Goal: Task Accomplishment & Management: Use online tool/utility

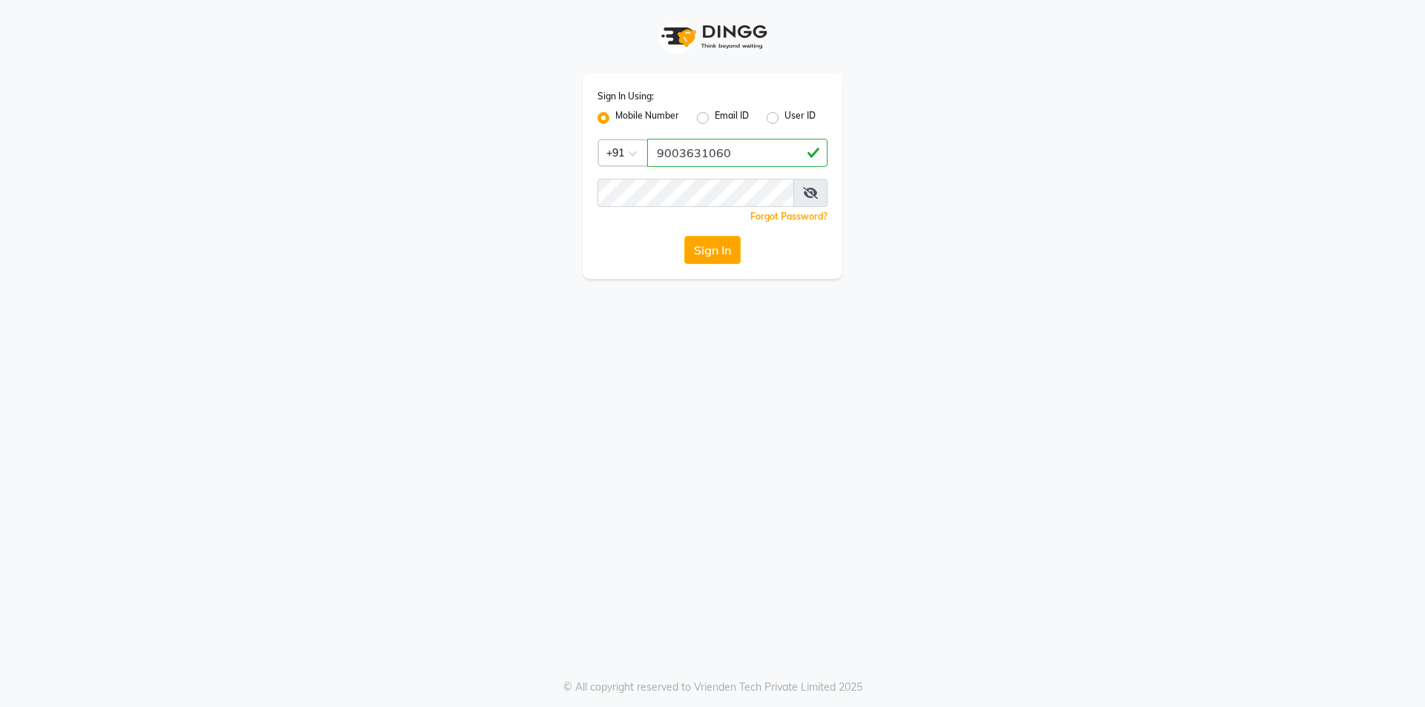
click at [670, 157] on input "9003631060" at bounding box center [737, 153] width 180 height 28
type input "9003631060"
click at [722, 253] on button "Sign In" at bounding box center [712, 250] width 56 height 28
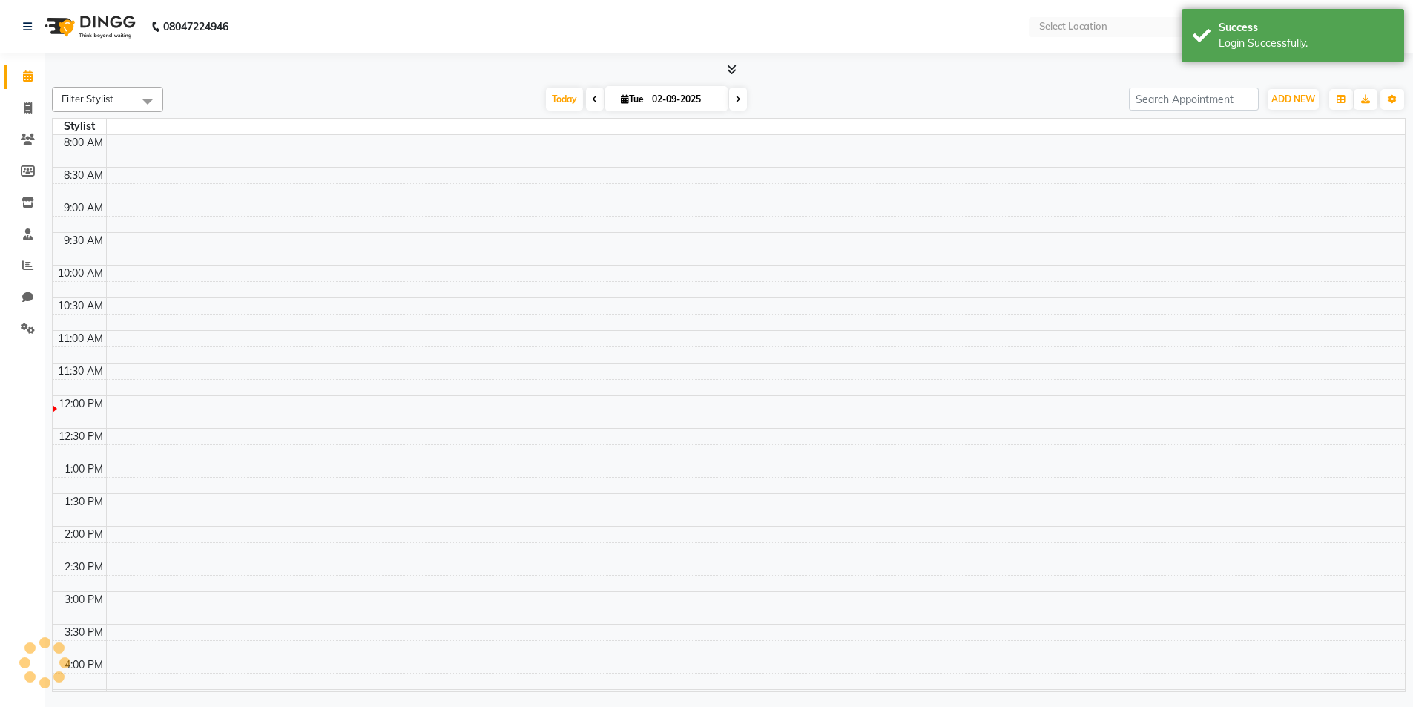
select select "en"
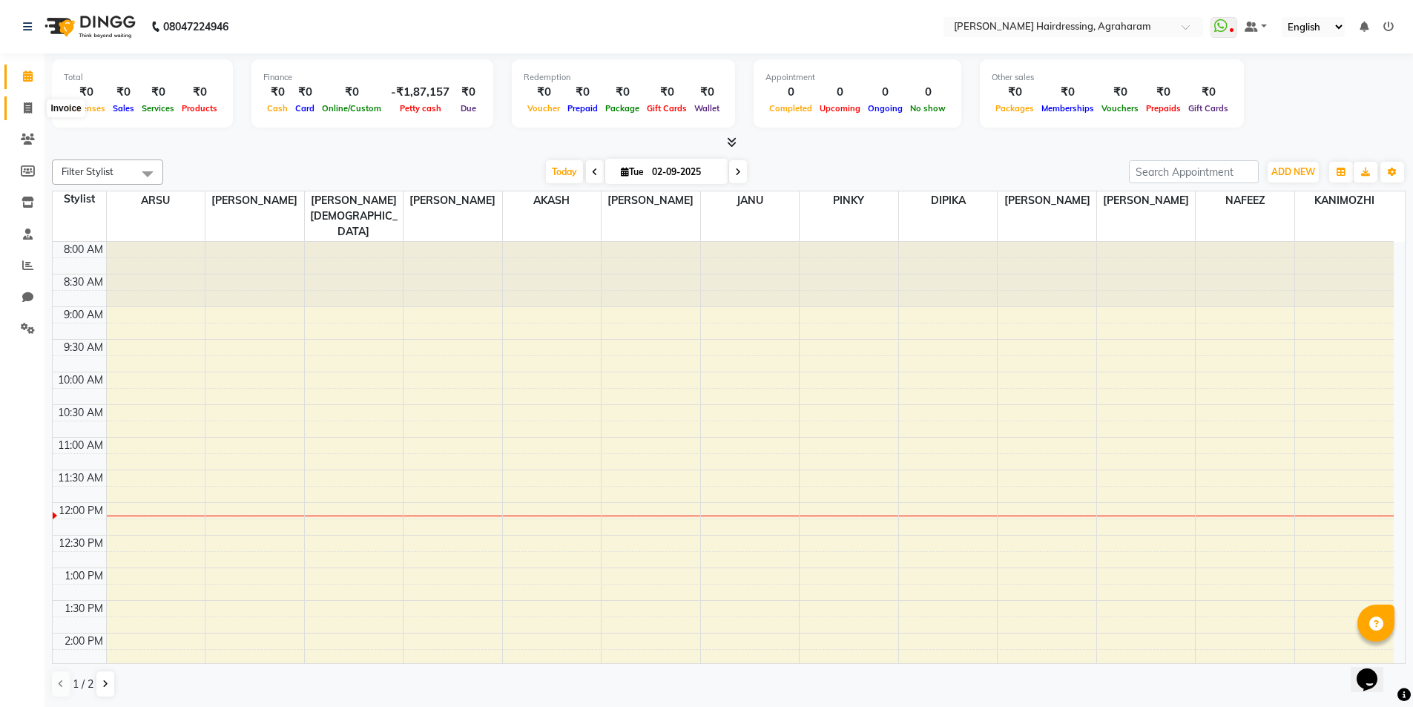
click at [24, 107] on icon at bounding box center [28, 107] width 8 height 11
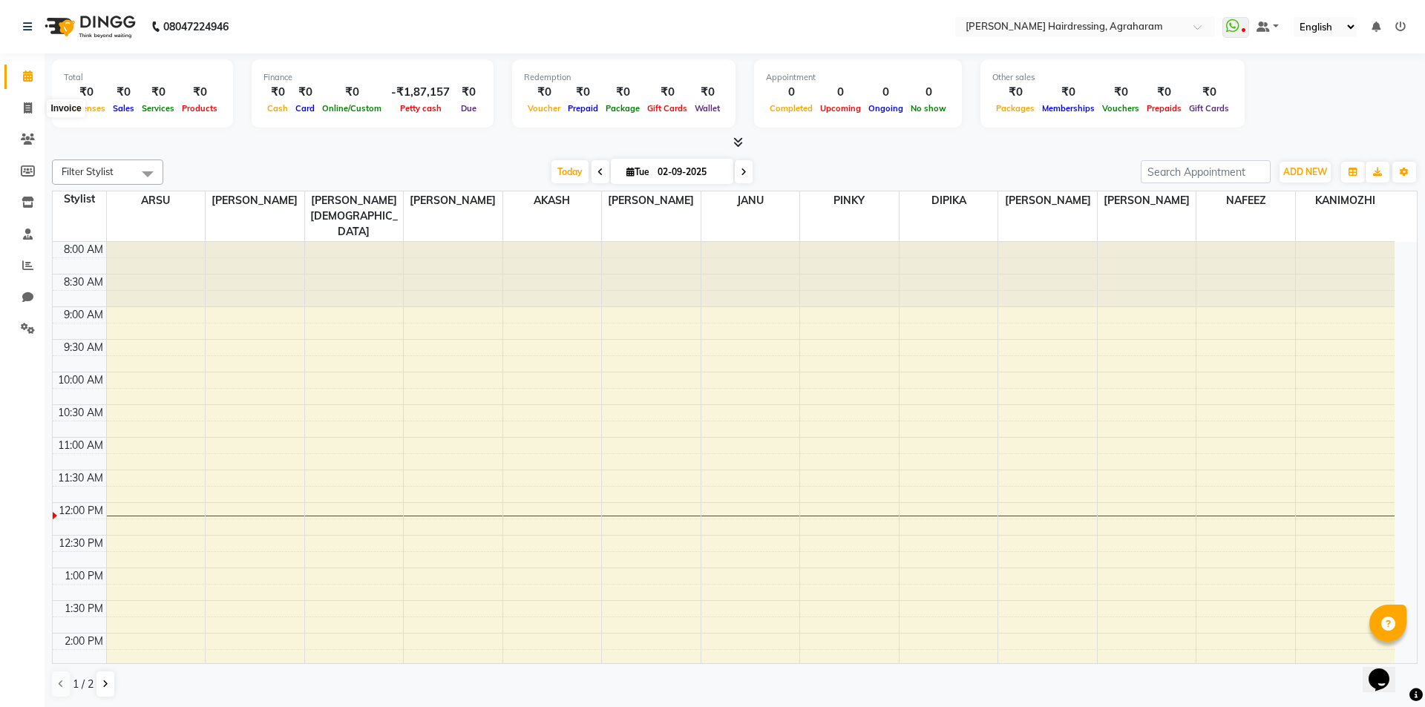
select select "7962"
select select "service"
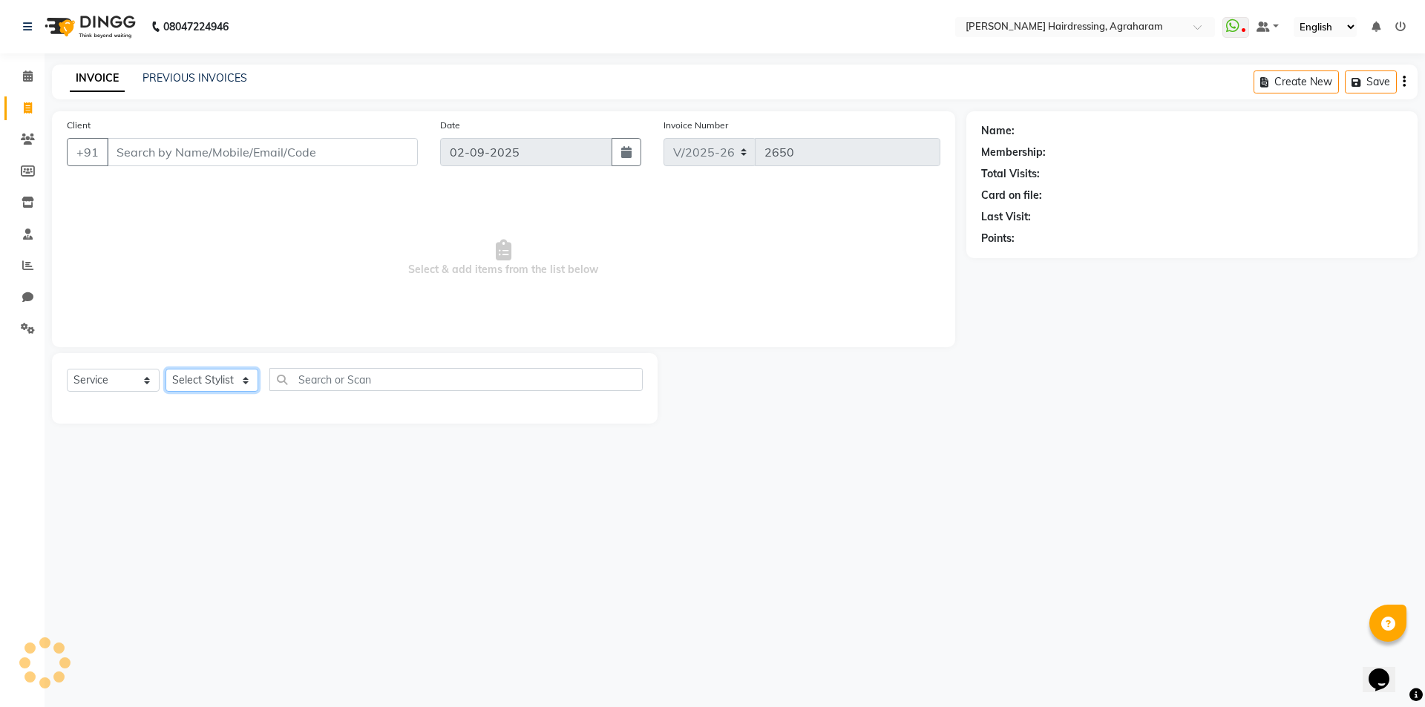
click at [235, 386] on select "Select Stylist" at bounding box center [211, 380] width 93 height 23
click at [233, 273] on span "Select & add items from the list below" at bounding box center [503, 258] width 873 height 148
click at [228, 378] on select "Select Stylist" at bounding box center [211, 380] width 93 height 23
select select "72528"
click at [165, 369] on select "Select Stylist [PERSON_NAME] AKASH ARSU [PERSON_NAME] MANAGER [PERSON_NAME] [PE…" at bounding box center [230, 380] width 131 height 23
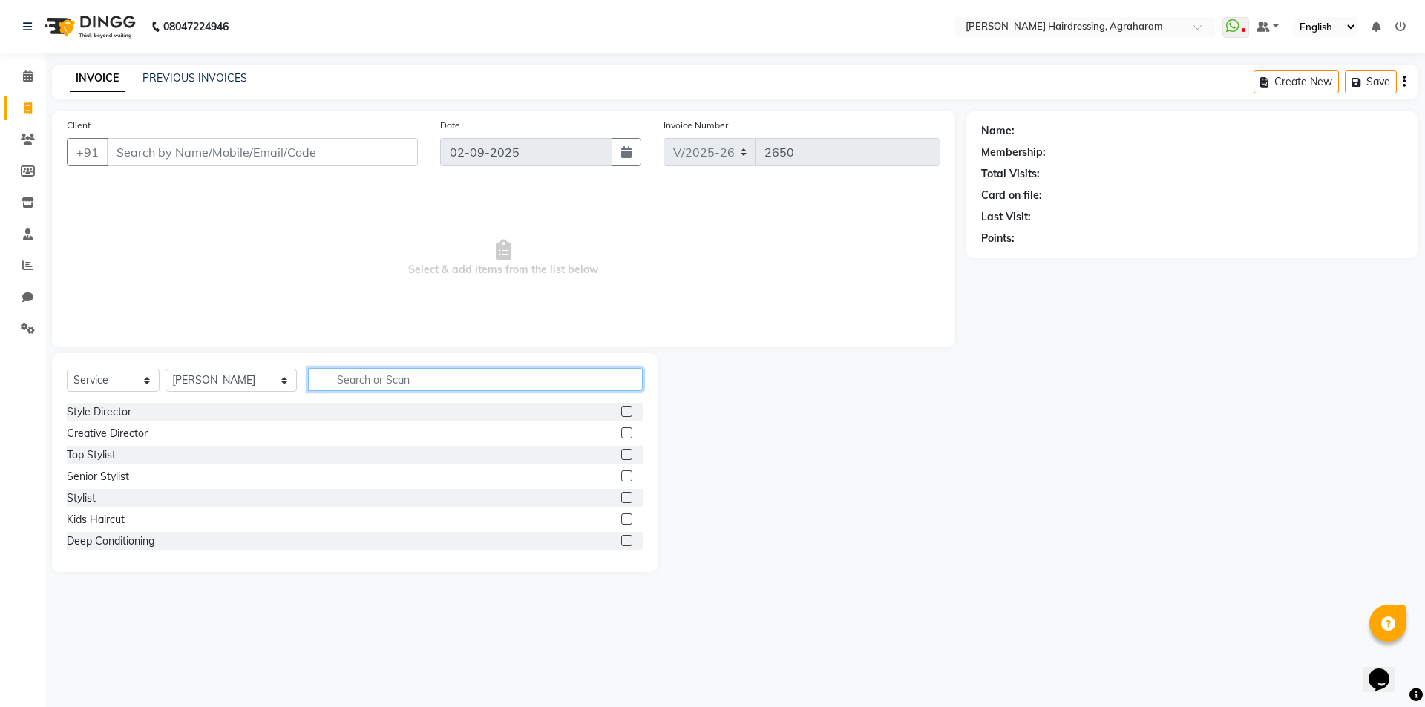
click at [392, 380] on input "text" at bounding box center [475, 379] width 335 height 23
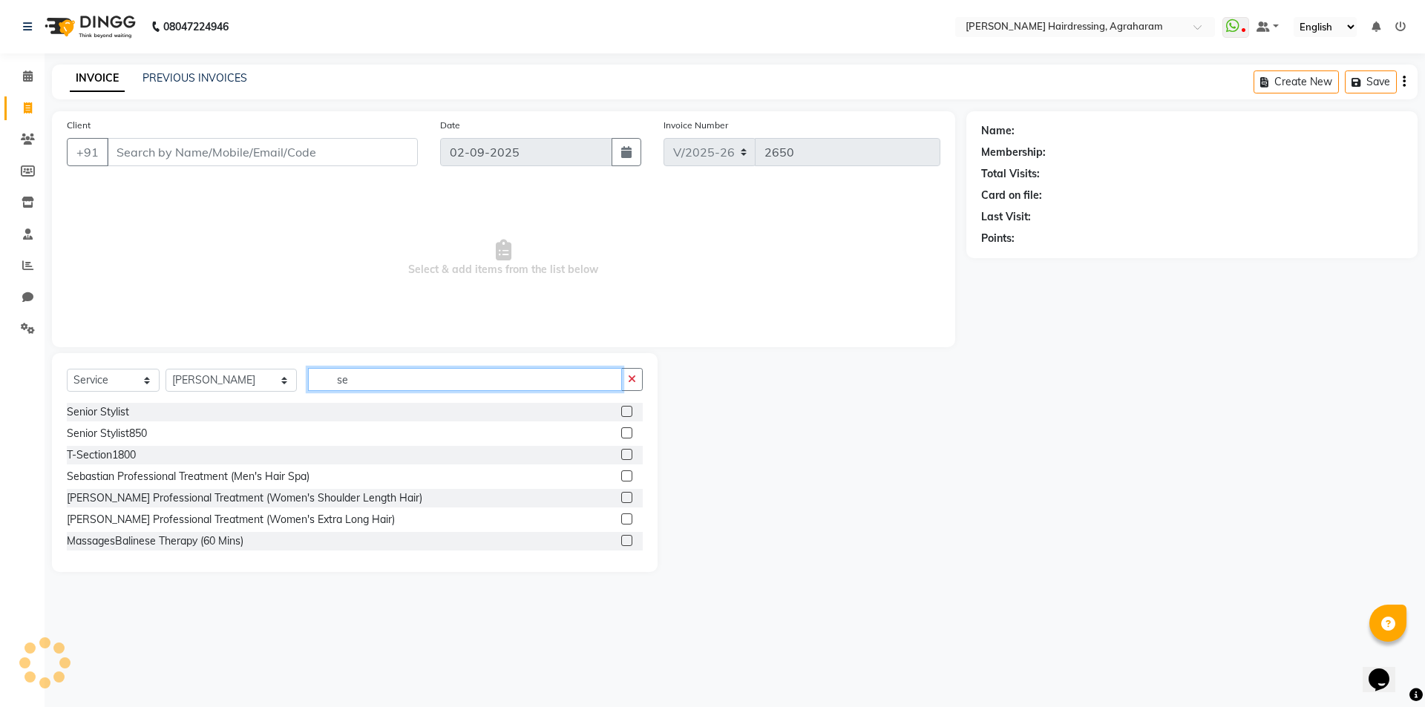
type input "s"
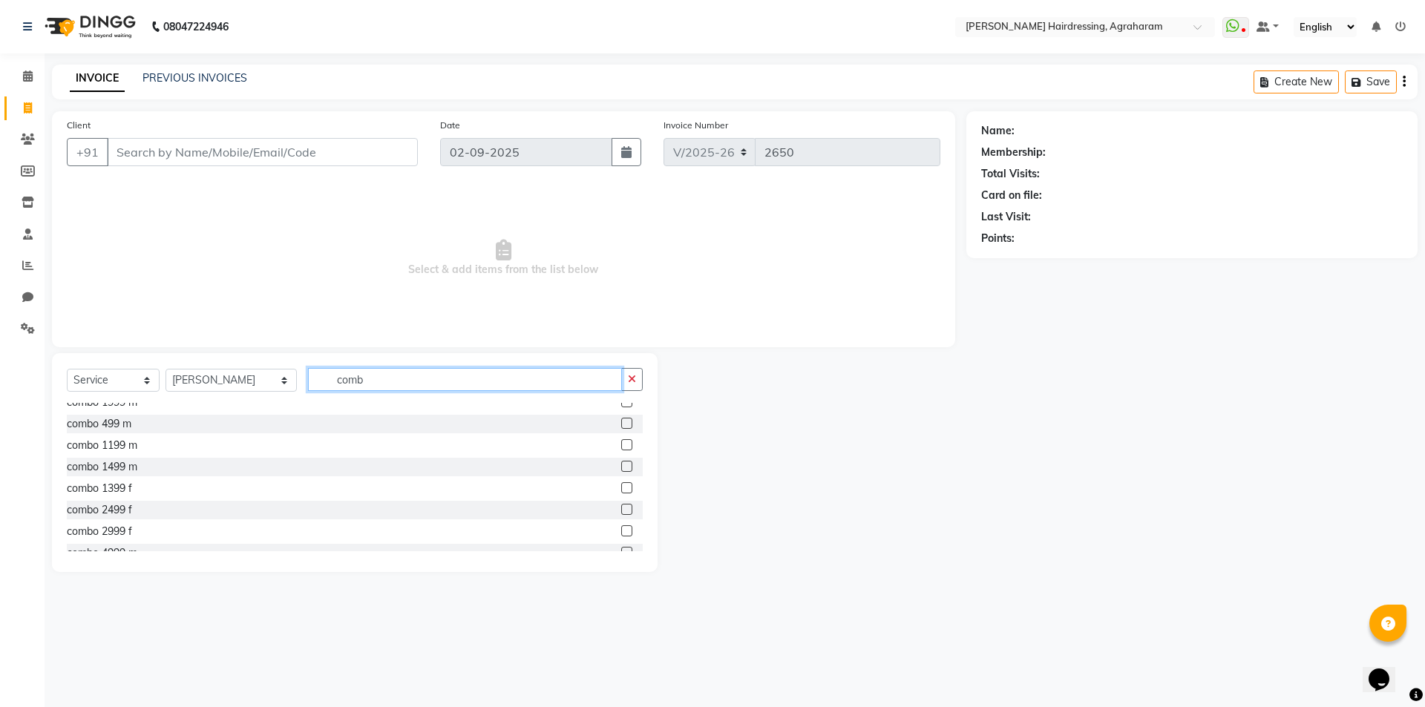
scroll to position [38, 0]
type input "comb"
click at [621, 523] on label at bounding box center [626, 524] width 11 height 11
click at [621, 523] on input "checkbox" at bounding box center [626, 525] width 10 height 10
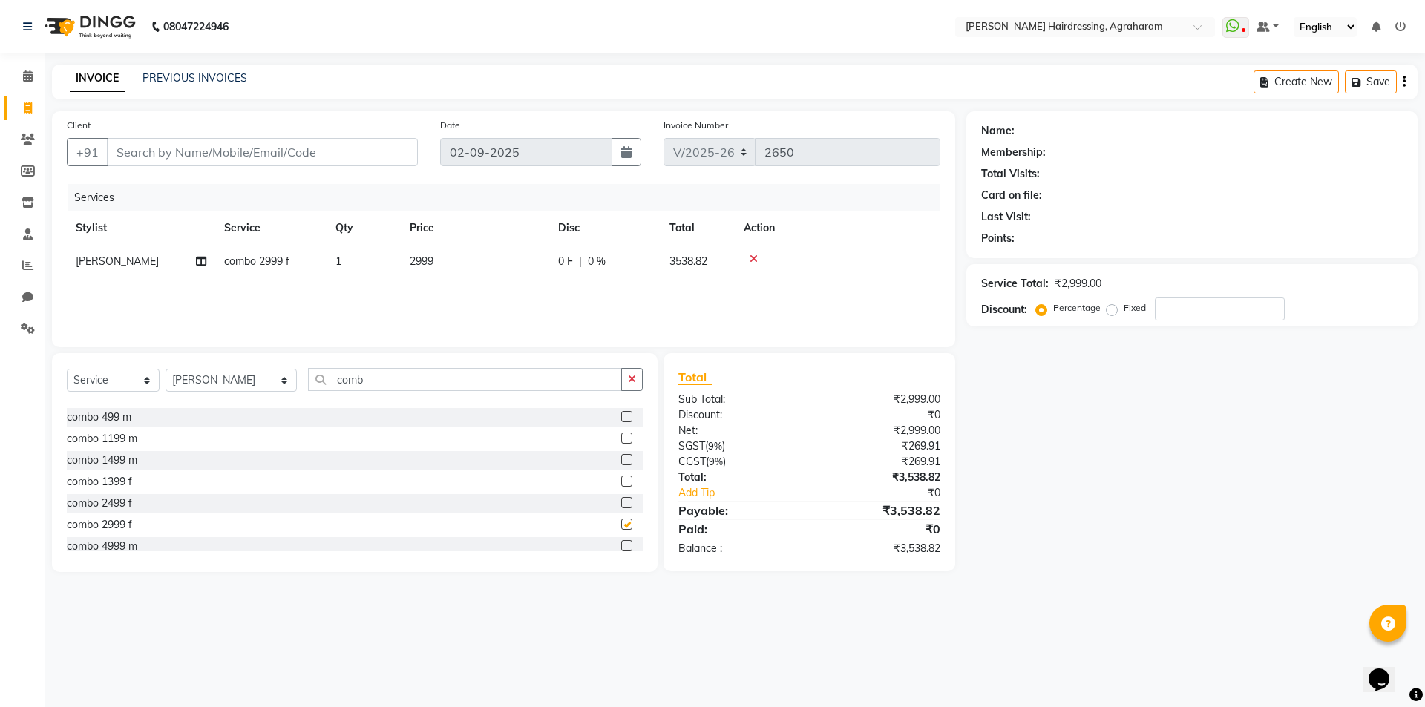
checkbox input "false"
click at [370, 394] on div "Select Service Product Membership Package Voucher Prepaid Gift Card Select Styl…" at bounding box center [355, 385] width 576 height 35
click at [373, 385] on input "comb" at bounding box center [465, 379] width 314 height 23
type input "c"
click at [237, 372] on select "Select Stylist [PERSON_NAME] AKASH ARSU [PERSON_NAME] MANAGER [PERSON_NAME] [PE…" at bounding box center [230, 380] width 131 height 23
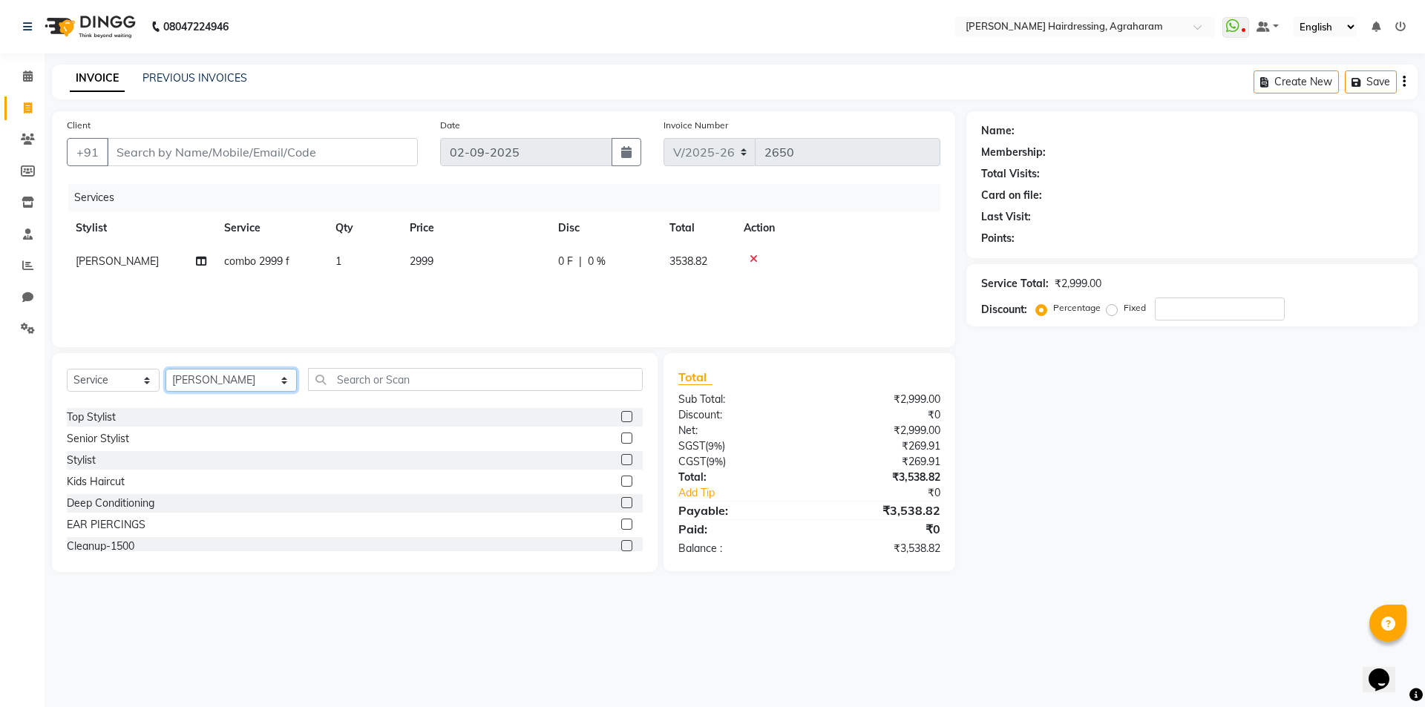
select select "85297"
click at [165, 369] on select "Select Stylist [PERSON_NAME] AKASH ARSU [PERSON_NAME] MANAGER [PERSON_NAME] [PE…" at bounding box center [230, 380] width 131 height 23
click at [308, 368] on input "text" at bounding box center [475, 379] width 335 height 23
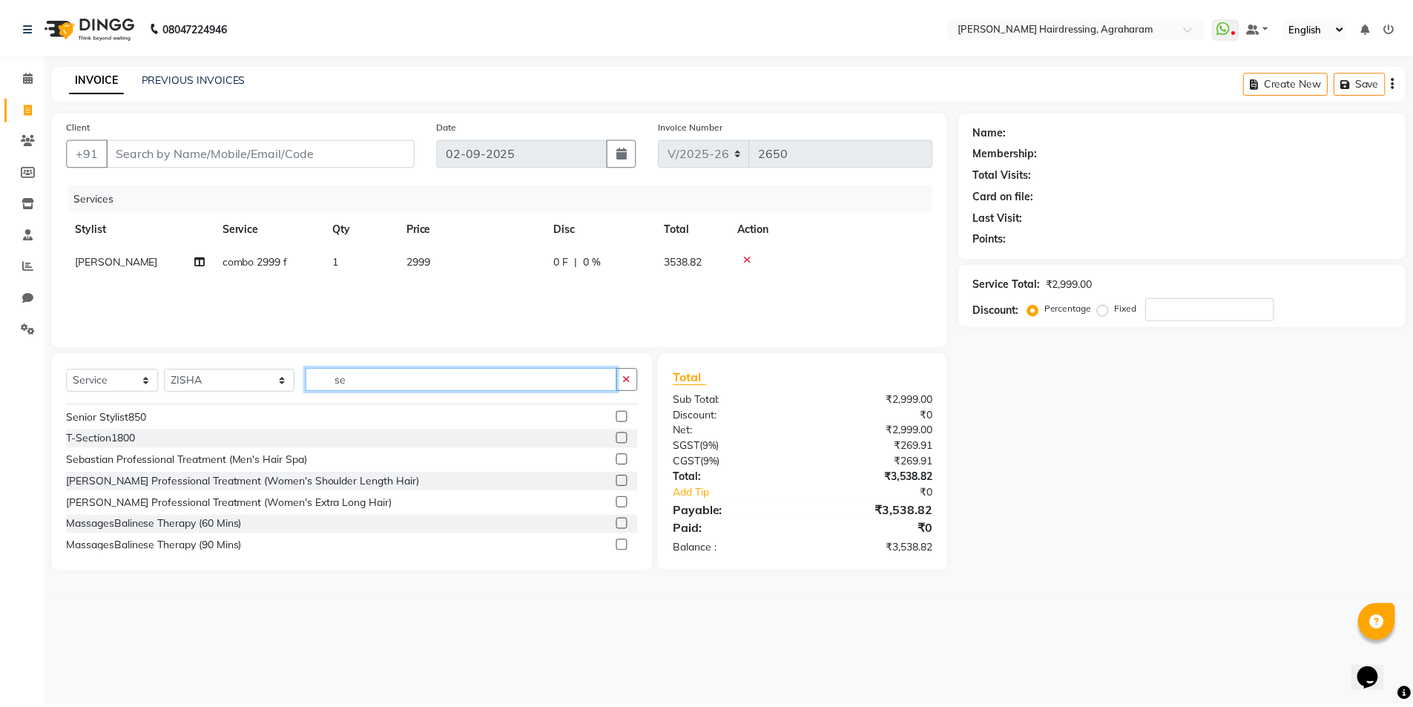
scroll to position [0, 0]
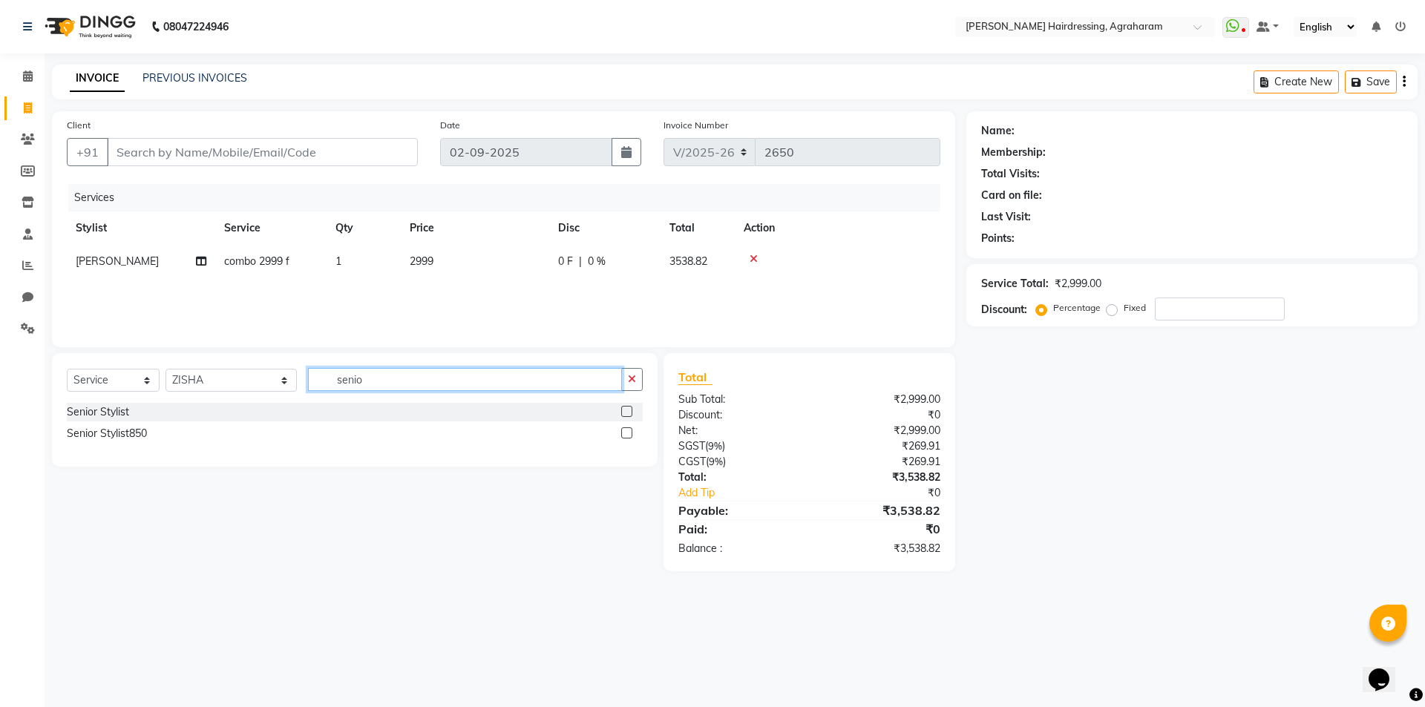
type input "senio"
click at [628, 411] on label at bounding box center [626, 411] width 11 height 11
click at [628, 411] on input "checkbox" at bounding box center [626, 412] width 10 height 10
checkbox input "false"
click at [421, 381] on input "senio" at bounding box center [465, 379] width 314 height 23
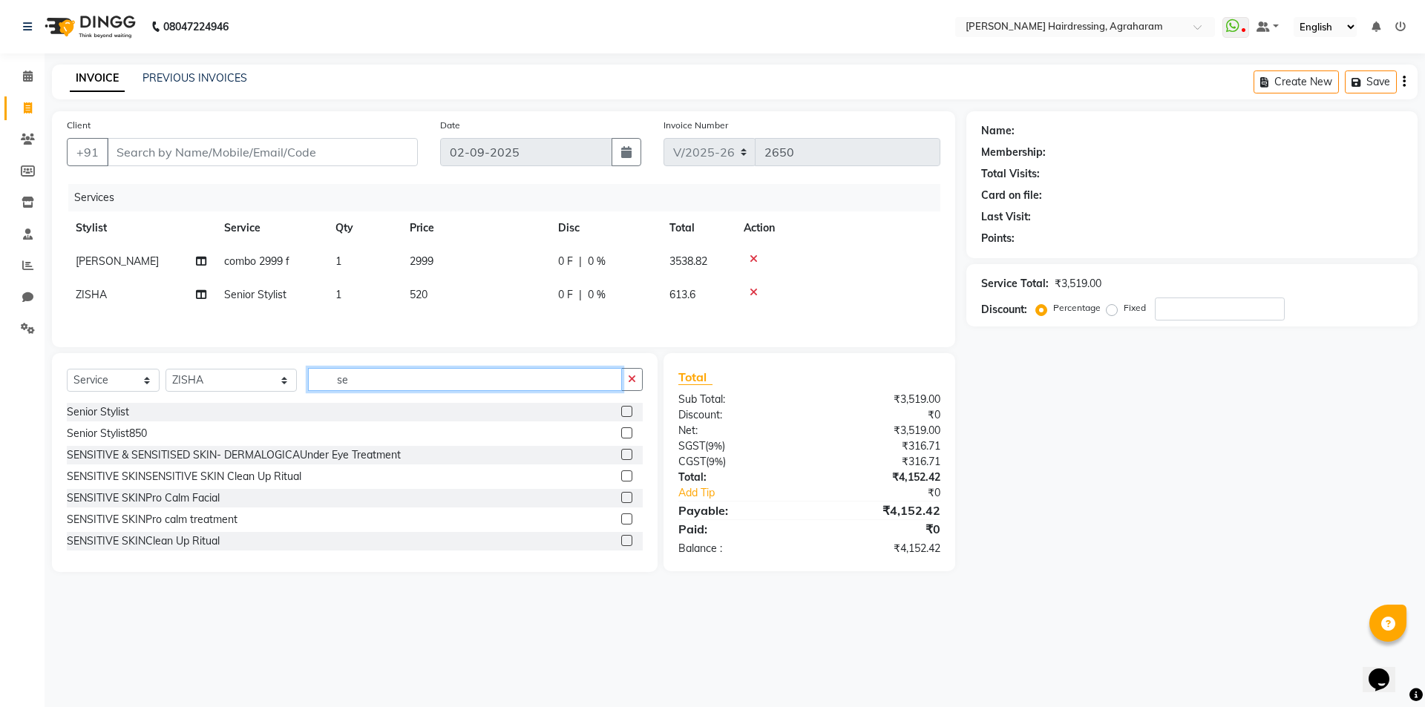
type input "s"
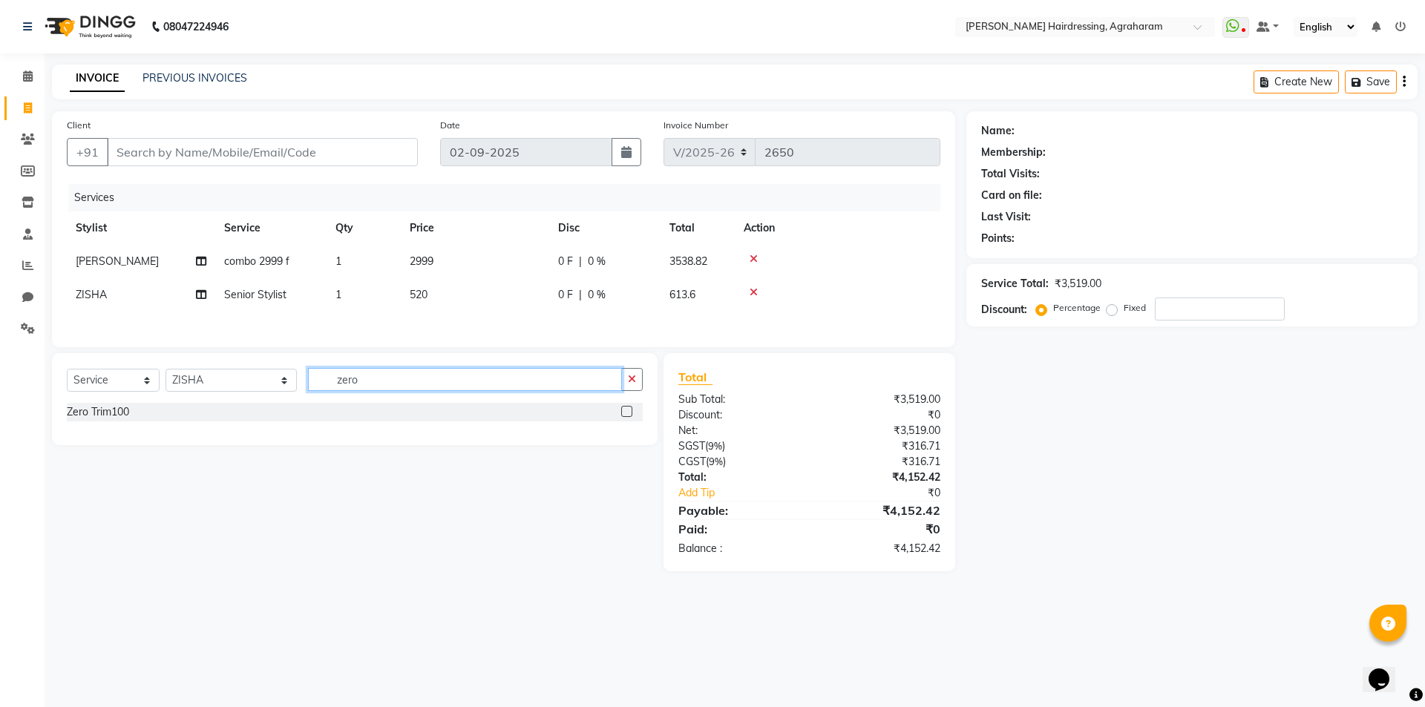
type input "zero"
click at [624, 414] on label at bounding box center [626, 411] width 11 height 11
click at [624, 414] on input "checkbox" at bounding box center [626, 412] width 10 height 10
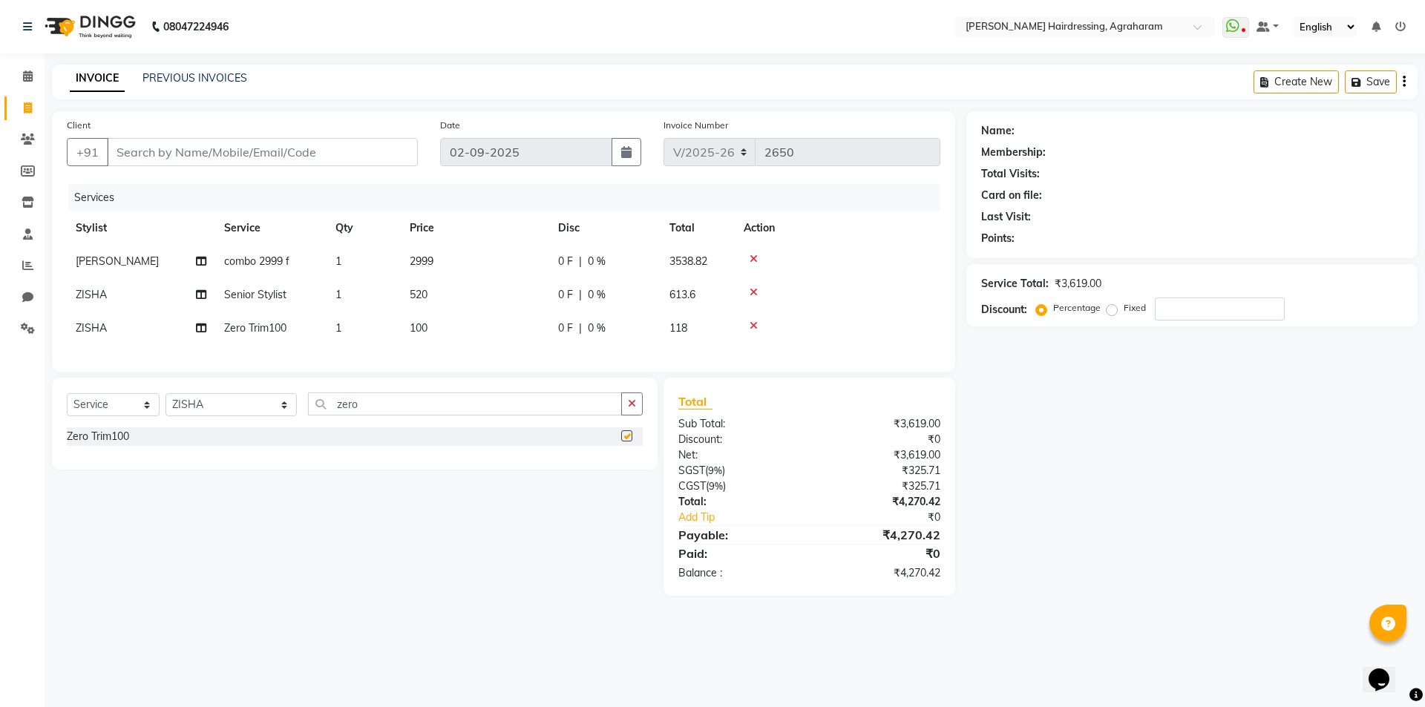
checkbox input "false"
click at [232, 148] on input "Client" at bounding box center [262, 152] width 311 height 28
type input "8"
type input "0"
click at [342, 148] on input "8098069818" at bounding box center [224, 152] width 235 height 28
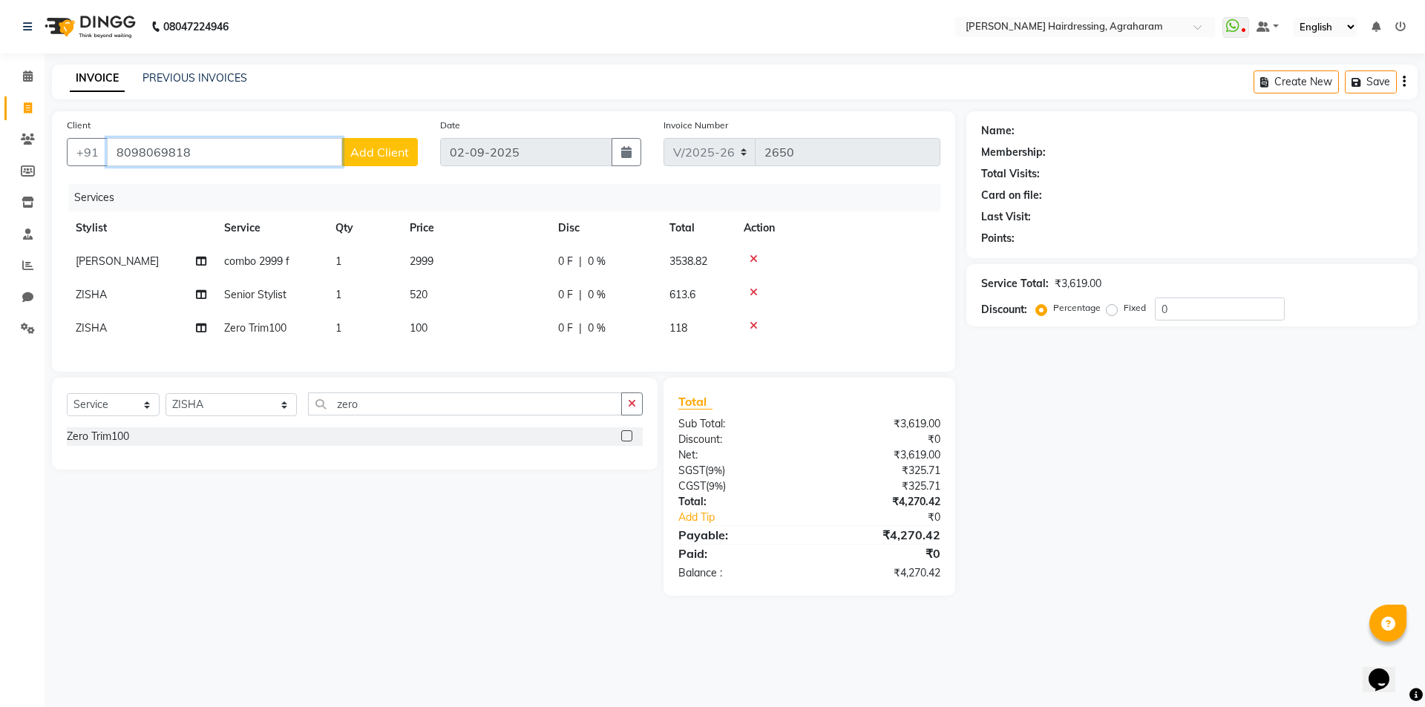
type input "8098069818"
click at [410, 156] on button "Add Client" at bounding box center [379, 152] width 76 height 28
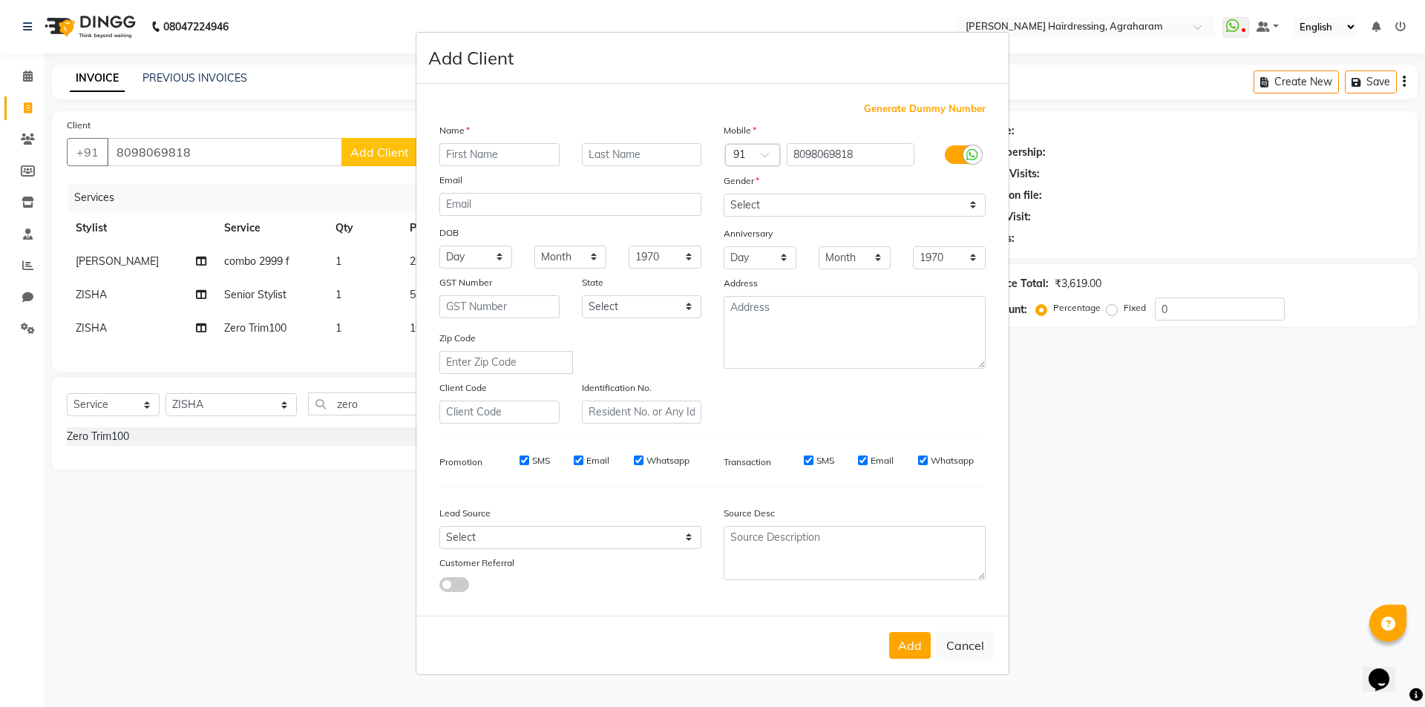
click at [481, 150] on input "text" at bounding box center [499, 154] width 120 height 23
click at [474, 156] on input "[PERSON_NAME]" at bounding box center [499, 154] width 120 height 23
type input "g"
type input "[PERSON_NAME]"
type input "e"
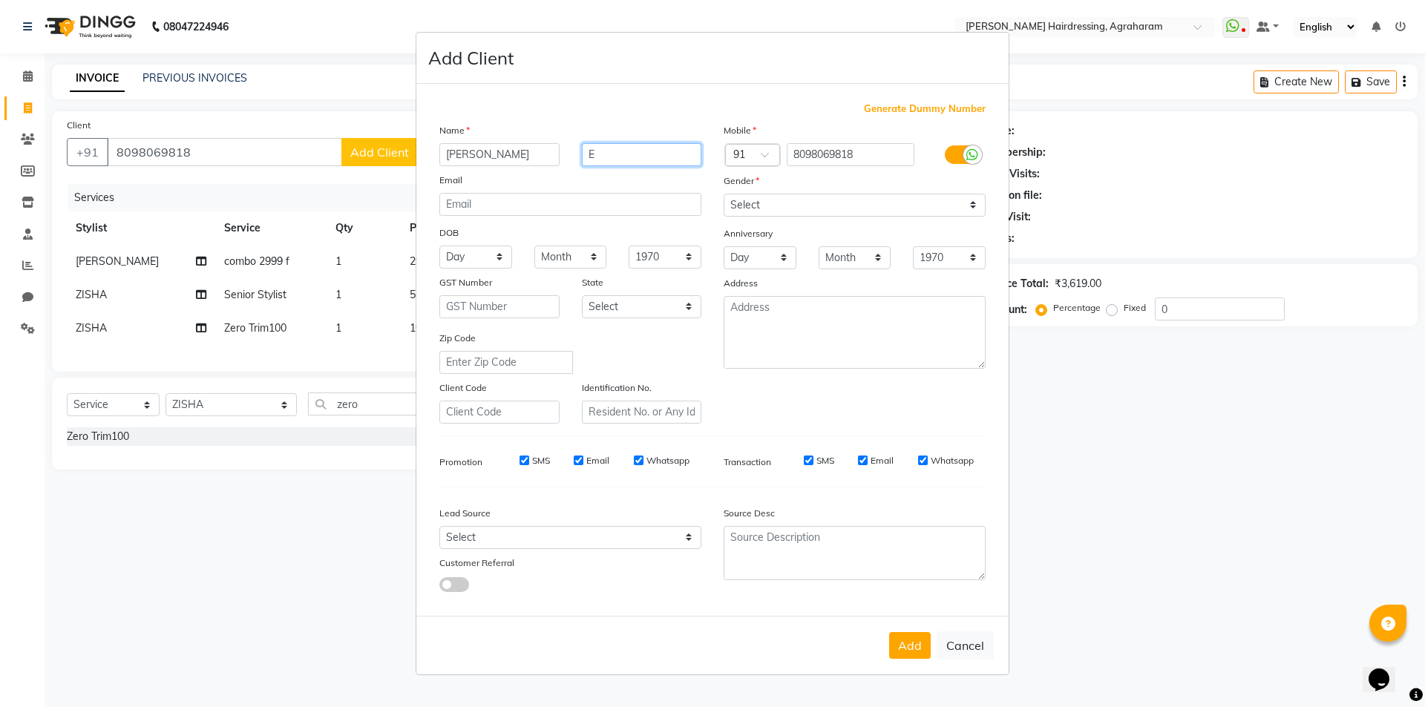
type input "E"
click at [792, 210] on select "Select [DEMOGRAPHIC_DATA] [DEMOGRAPHIC_DATA] Other Prefer Not To Say" at bounding box center [854, 205] width 262 height 23
select select "[DEMOGRAPHIC_DATA]"
click at [723, 194] on select "Select [DEMOGRAPHIC_DATA] [DEMOGRAPHIC_DATA] Other Prefer Not To Say" at bounding box center [854, 205] width 262 height 23
click at [773, 322] on textarea at bounding box center [854, 332] width 262 height 73
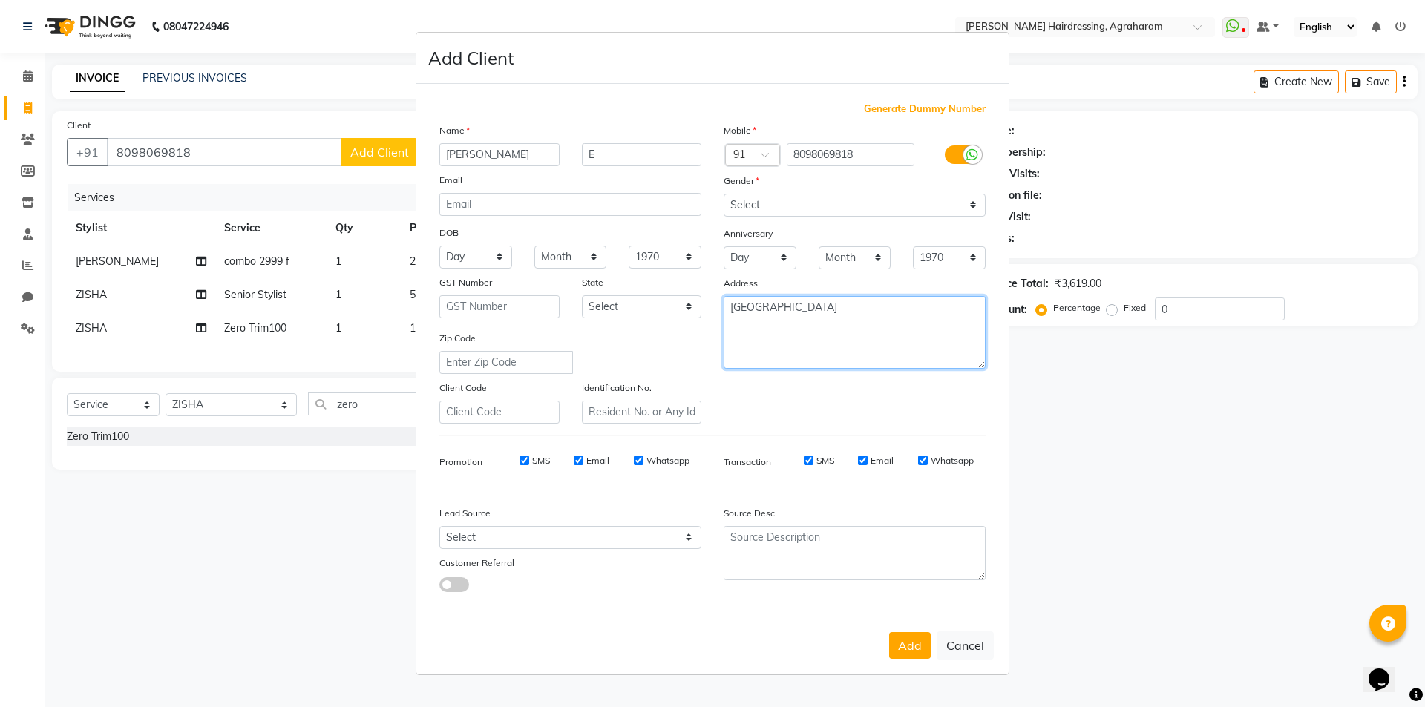
click at [729, 307] on textarea "[GEOGRAPHIC_DATA]" at bounding box center [854, 332] width 262 height 73
type textarea "[GEOGRAPHIC_DATA]"
click at [651, 550] on div "Lead Source Select Walk-in Referral Internet Friend Word of Mouth Advertisement…" at bounding box center [570, 545] width 284 height 93
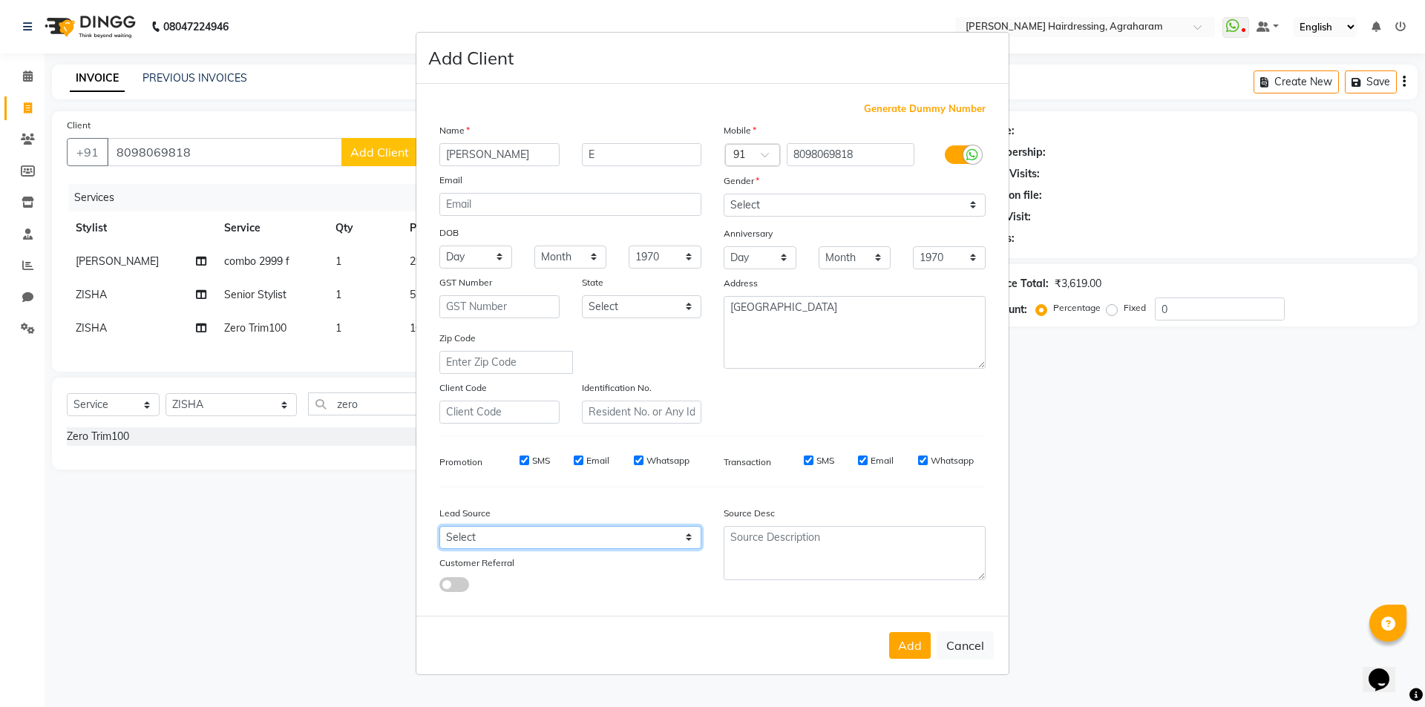
click at [650, 541] on select "Select Walk-in Referral Internet Friend Word of Mouth Advertisement Facebook Ju…" at bounding box center [570, 537] width 262 height 23
select select "53193"
click at [439, 526] on select "Select Walk-in Referral Internet Friend Word of Mouth Advertisement Facebook Ju…" at bounding box center [570, 537] width 262 height 23
click at [904, 650] on button "Add" at bounding box center [910, 645] width 42 height 27
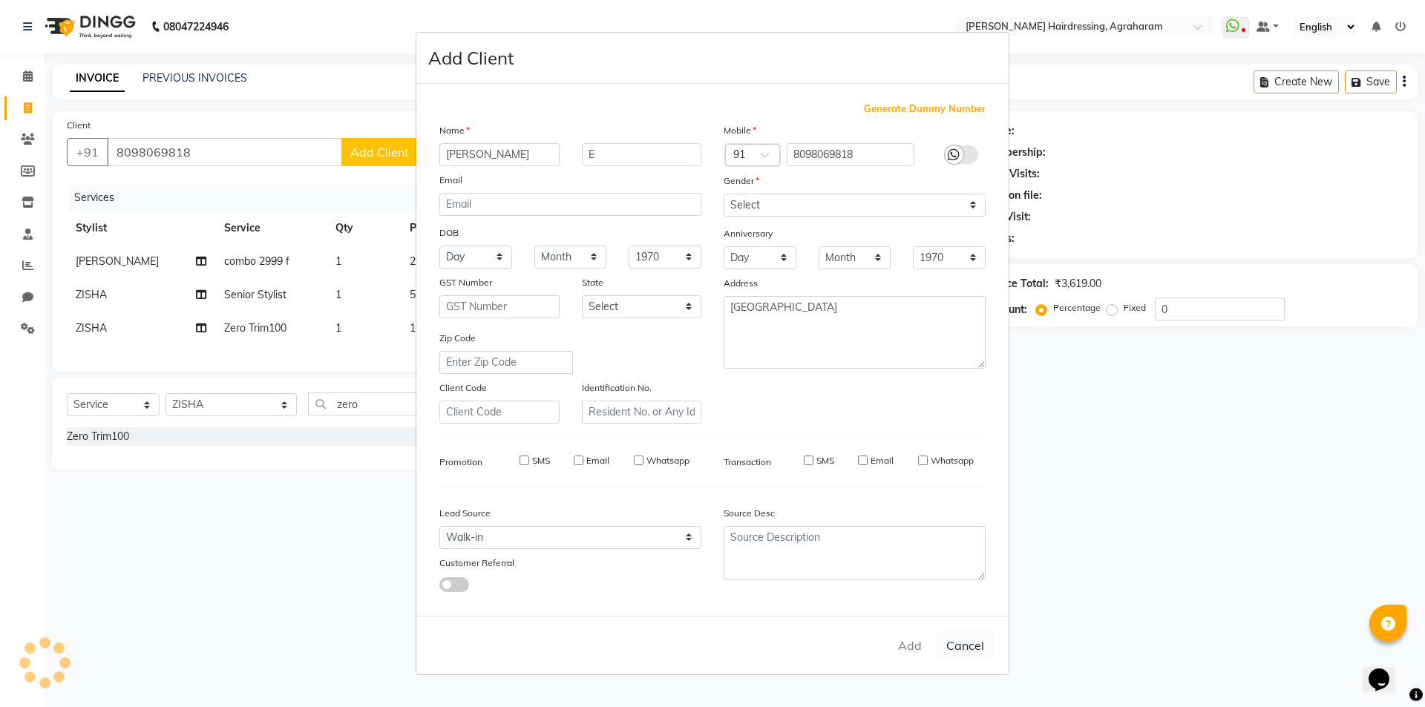
type input "80******18"
select select
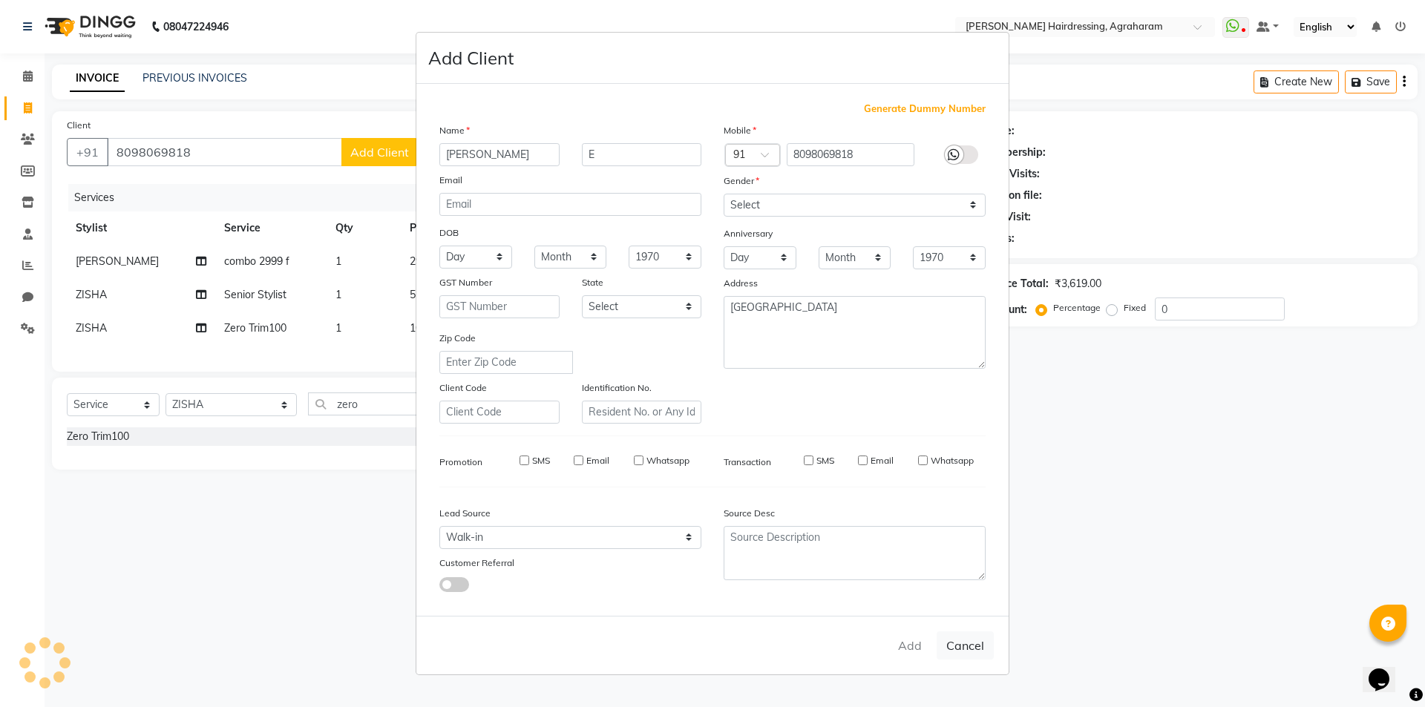
select select
checkbox input "false"
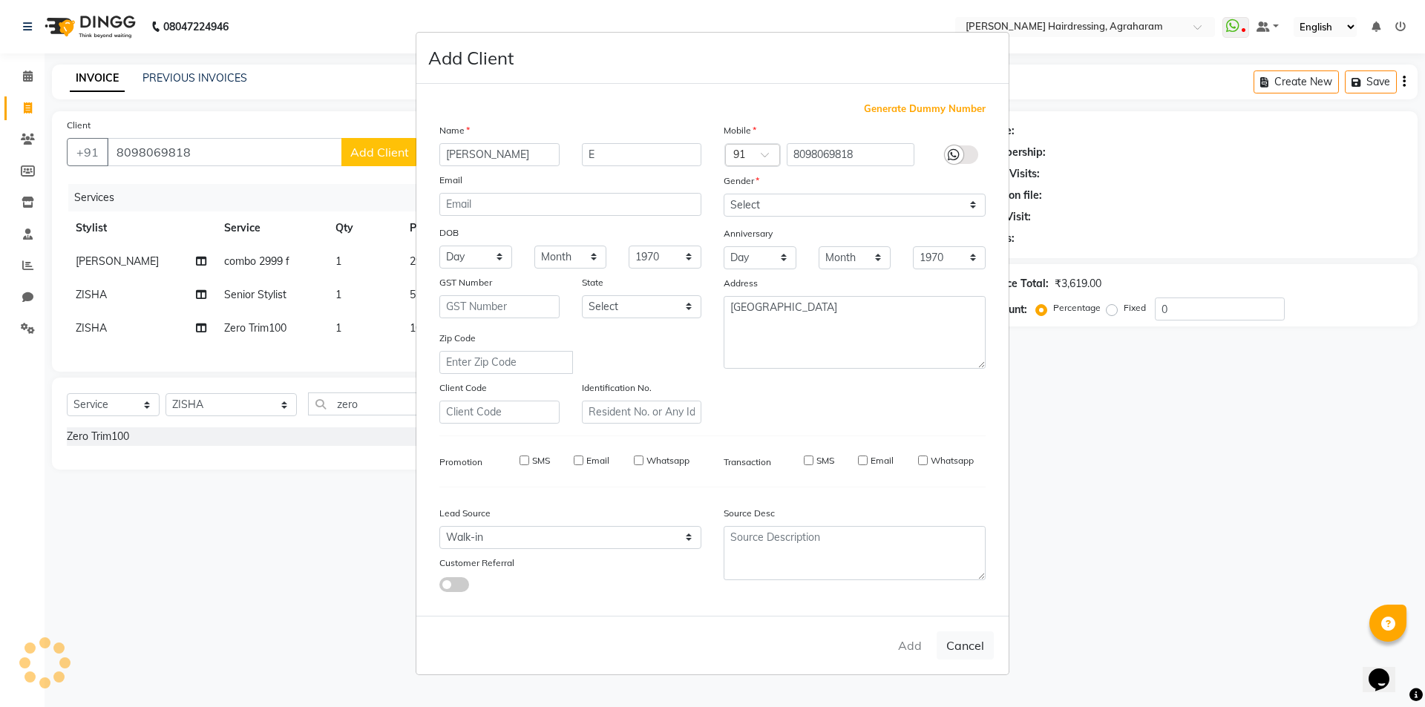
checkbox input "false"
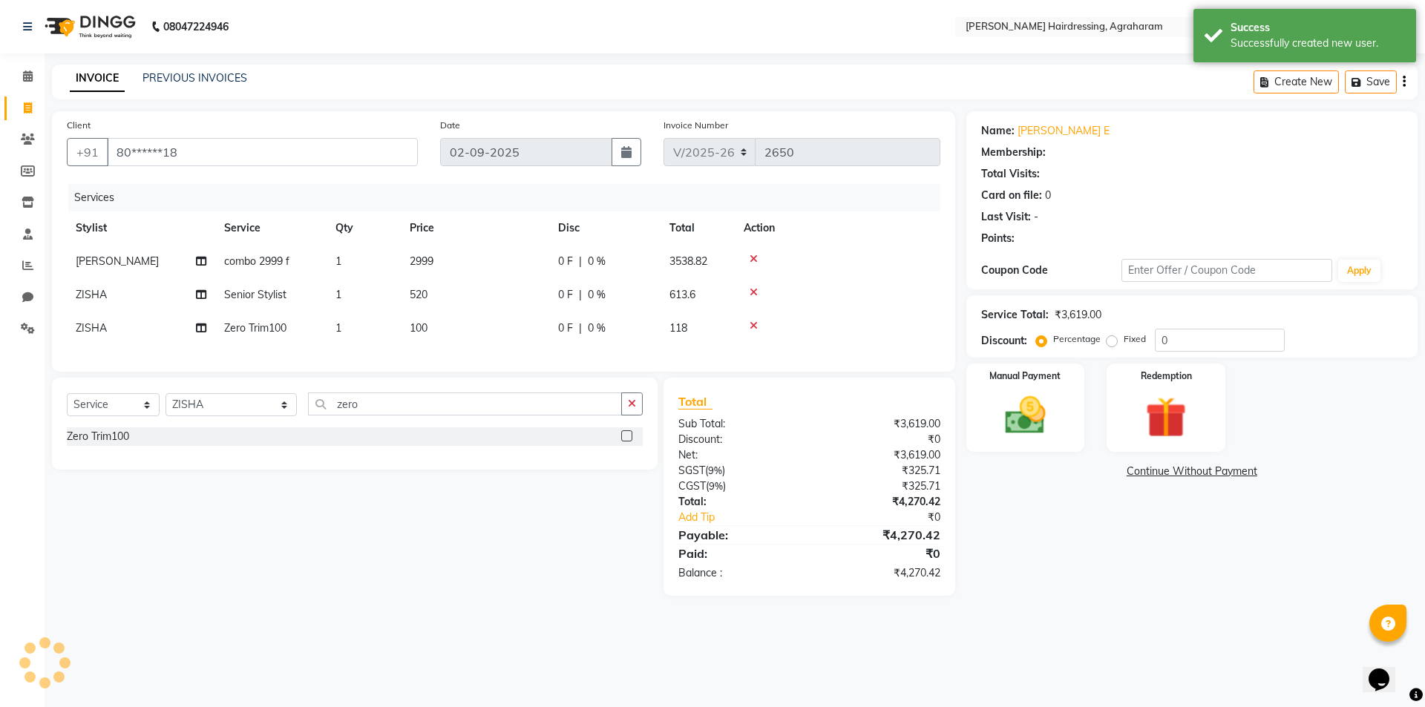
select select "1: Object"
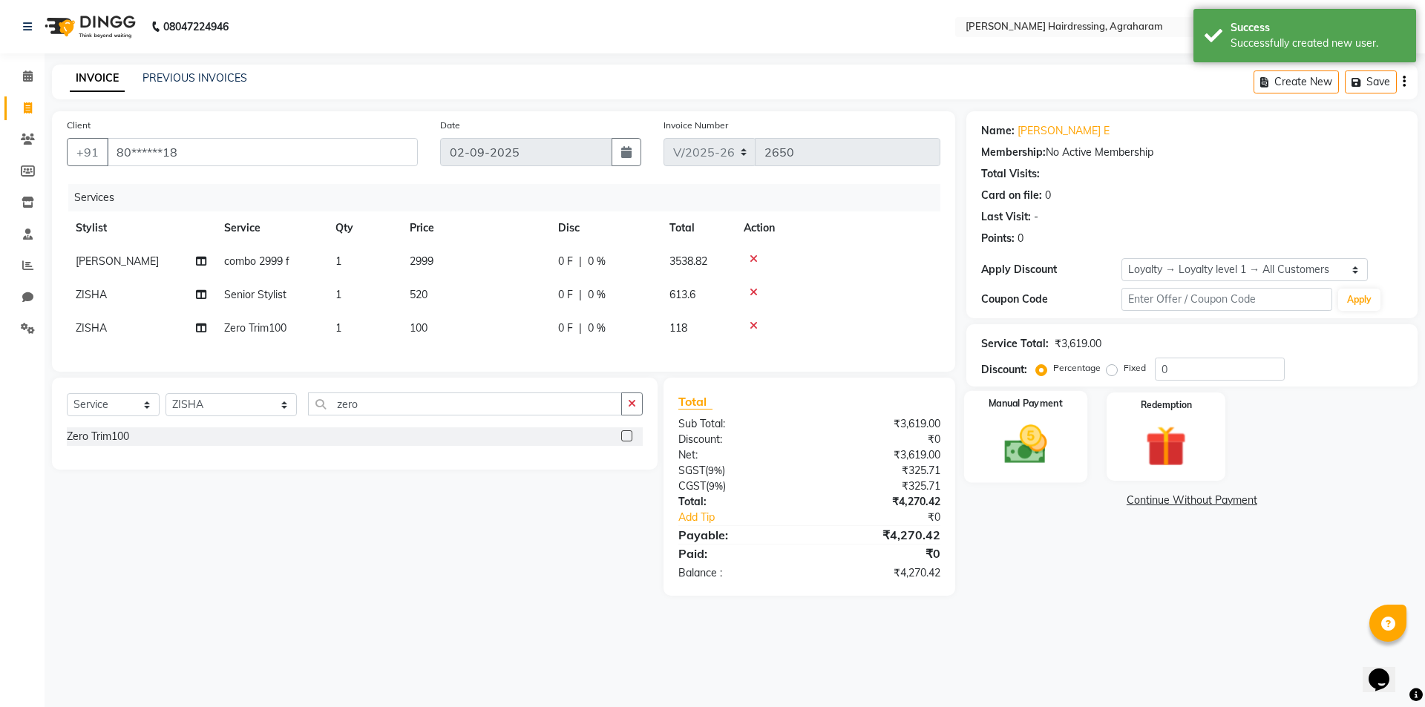
click at [1035, 458] on img at bounding box center [1025, 444] width 69 height 49
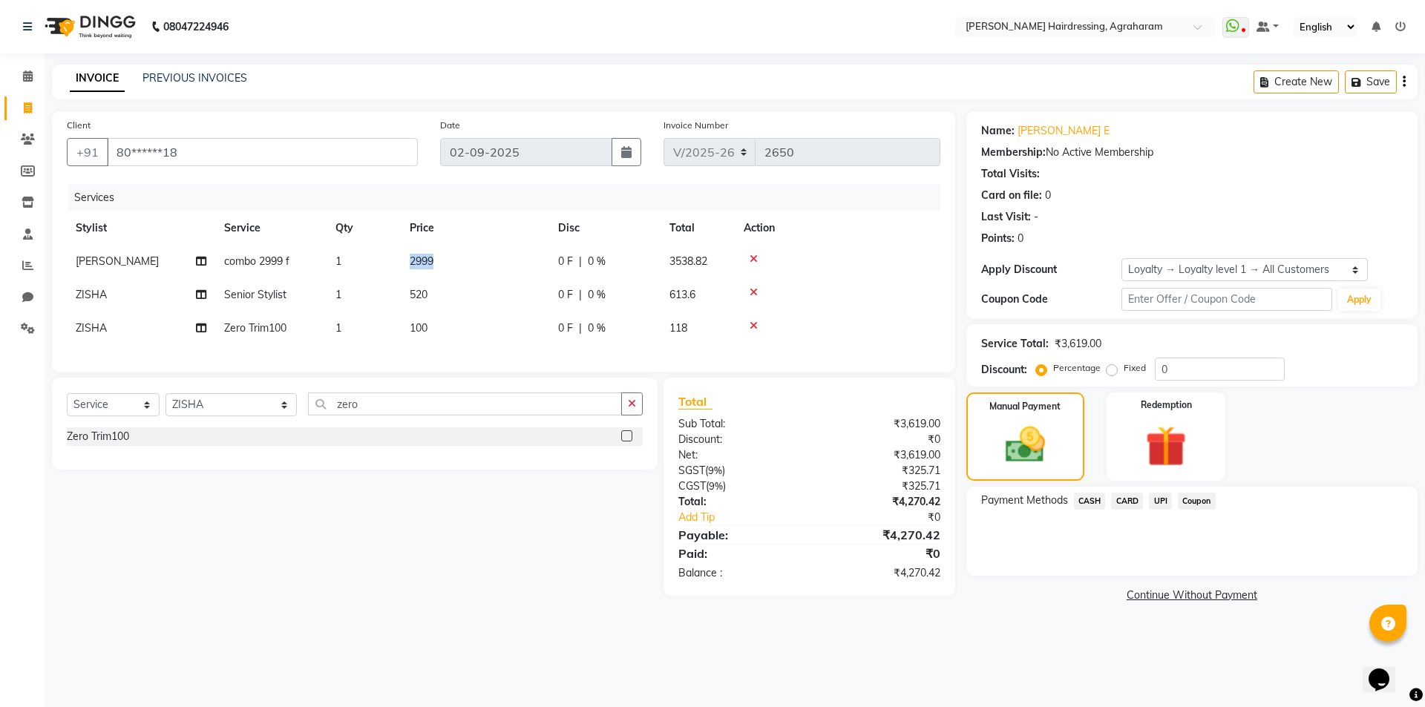
drag, startPoint x: 446, startPoint y: 260, endPoint x: 399, endPoint y: 255, distance: 47.0
click at [399, 255] on tr "[PERSON_NAME] combo 2999 f 1 2999 0 F | 0 % 3538.82" at bounding box center [503, 261] width 873 height 33
drag, startPoint x: 718, startPoint y: 262, endPoint x: 670, endPoint y: 262, distance: 48.2
click at [670, 262] on td "3538.82" at bounding box center [697, 261] width 74 height 33
select select "72528"
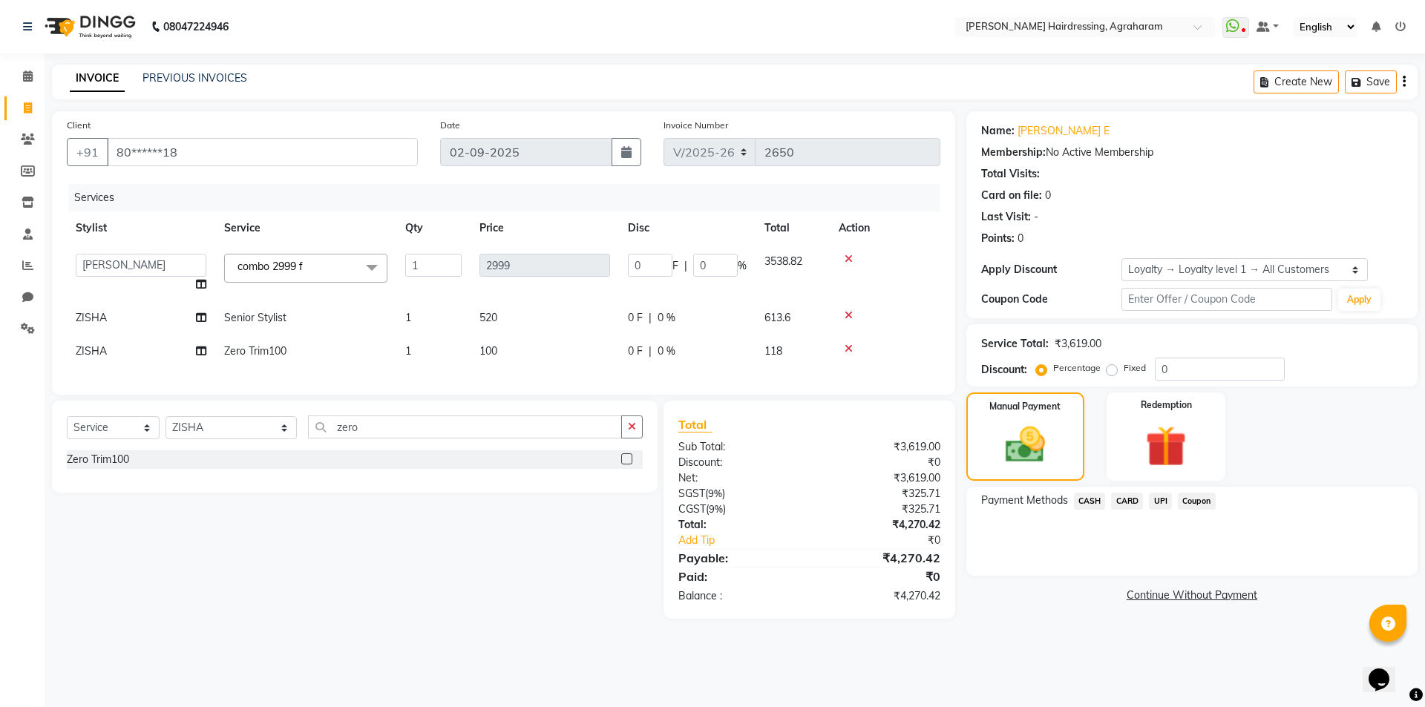
click at [697, 187] on div "Services" at bounding box center [509, 197] width 883 height 27
click at [846, 349] on icon at bounding box center [848, 349] width 8 height 10
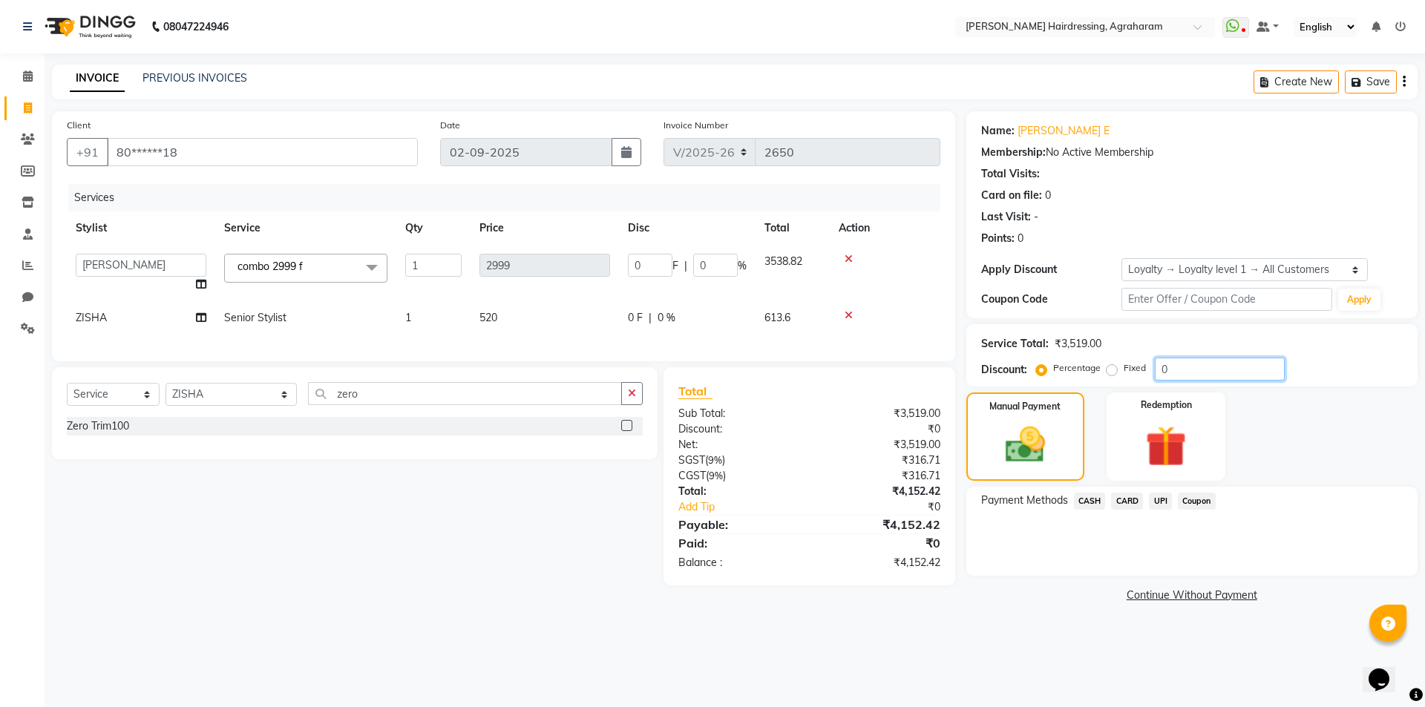
click at [1200, 362] on input "0" at bounding box center [1220, 369] width 130 height 23
drag, startPoint x: 934, startPoint y: 421, endPoint x: 897, endPoint y: 425, distance: 37.3
click at [897, 421] on div "₹3,519.00" at bounding box center [880, 414] width 142 height 16
click at [1155, 507] on span "UPI" at bounding box center [1160, 501] width 23 height 17
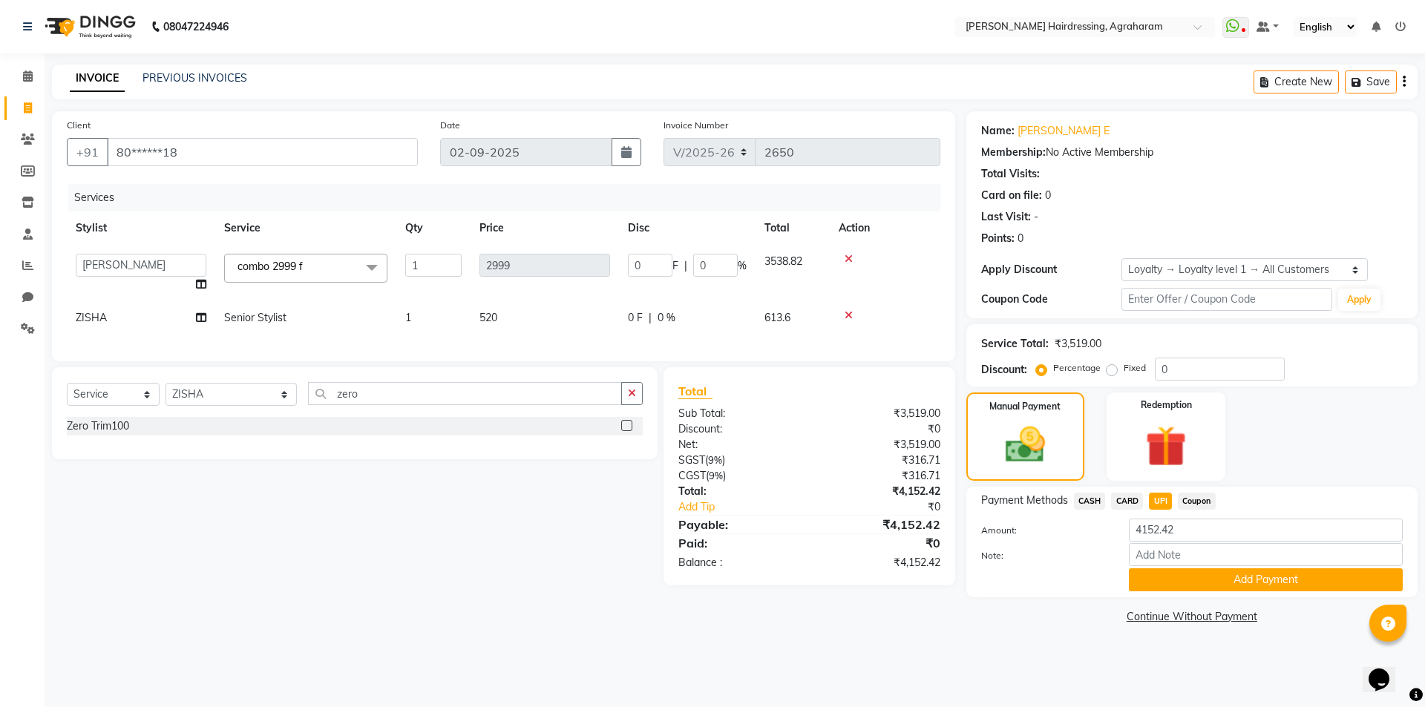
click at [1272, 576] on button "Add Payment" at bounding box center [1266, 579] width 274 height 23
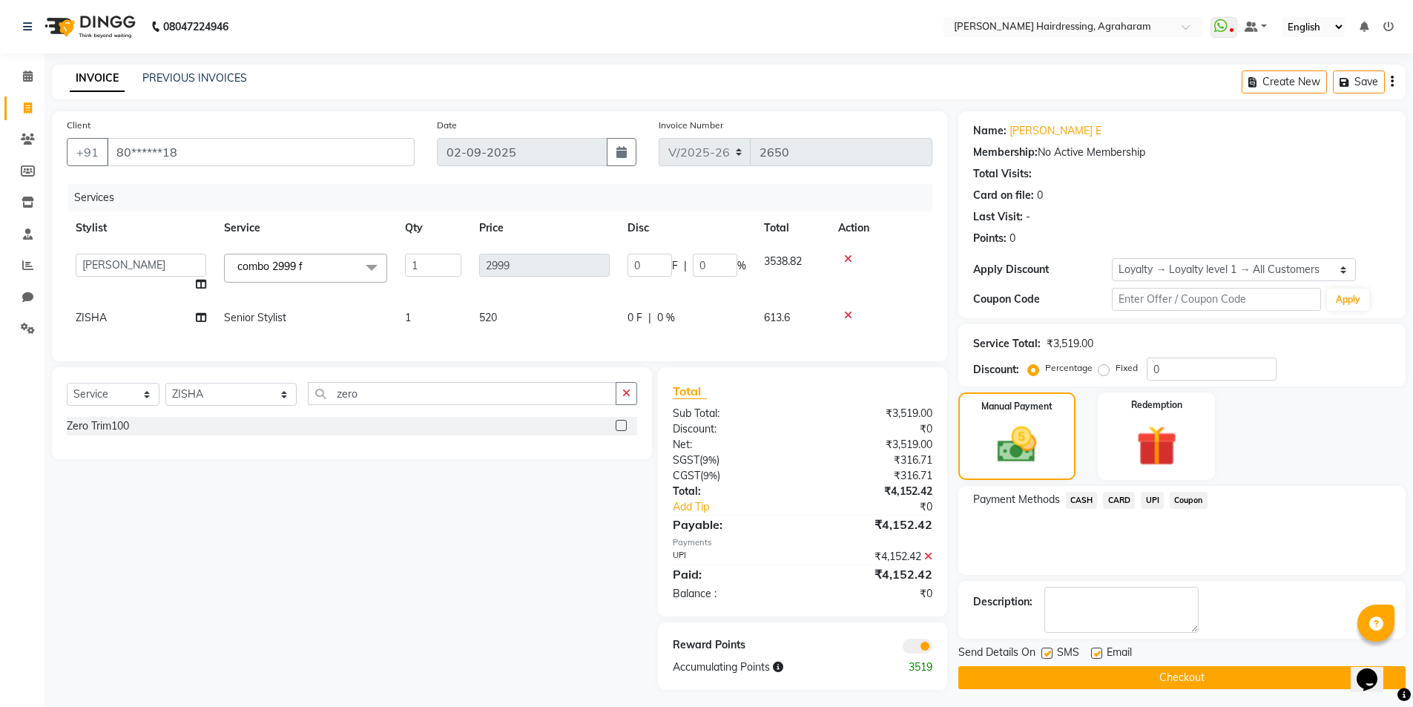
click at [1186, 670] on button "Checkout" at bounding box center [1182, 677] width 447 height 23
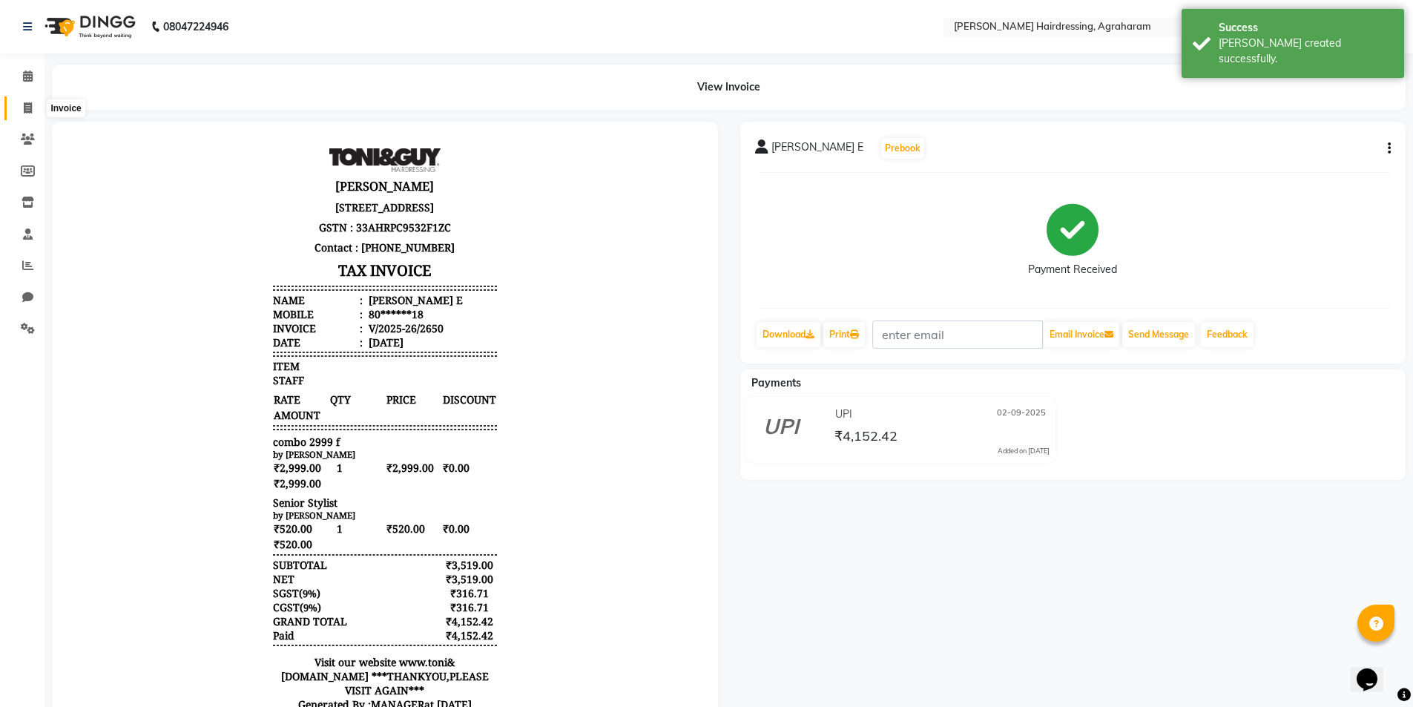
click at [24, 111] on icon at bounding box center [28, 107] width 8 height 11
select select "service"
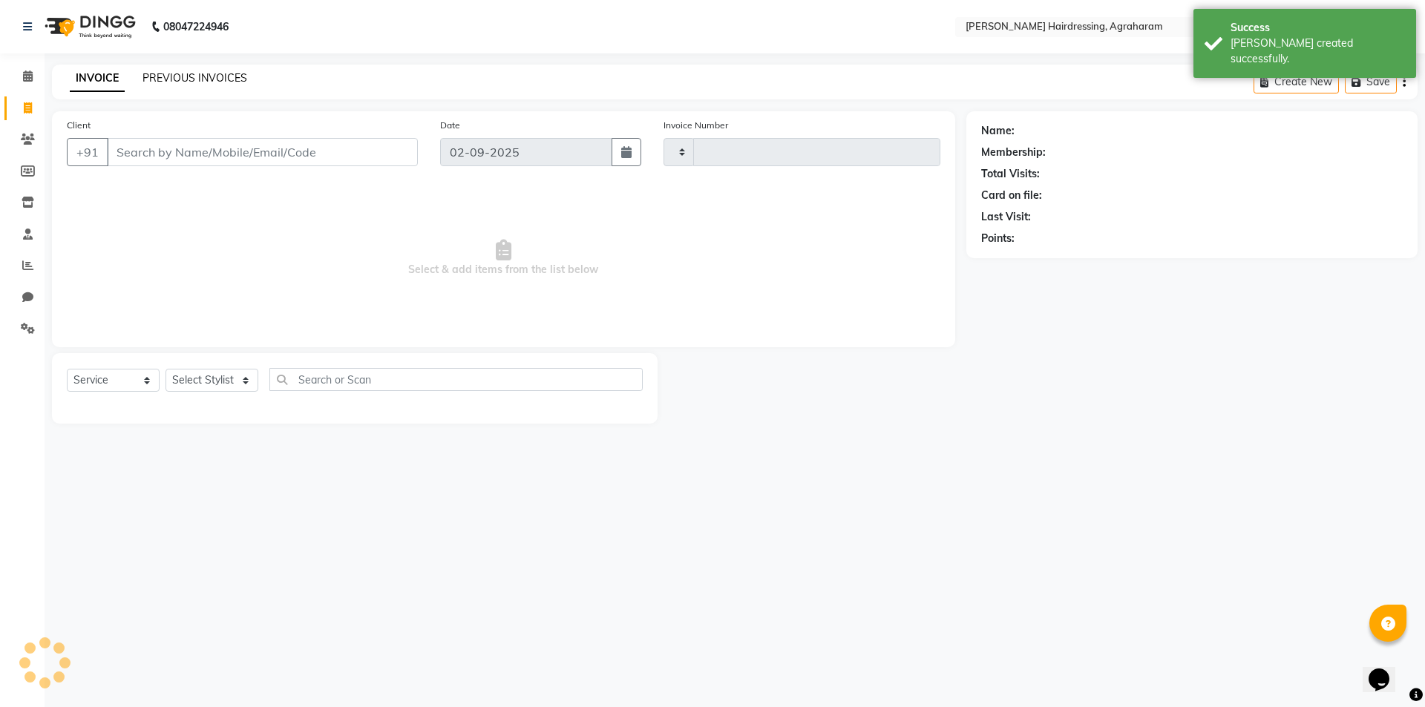
click at [180, 80] on link "PREVIOUS INVOICES" at bounding box center [194, 77] width 105 height 13
